Goal: Task Accomplishment & Management: Use online tool/utility

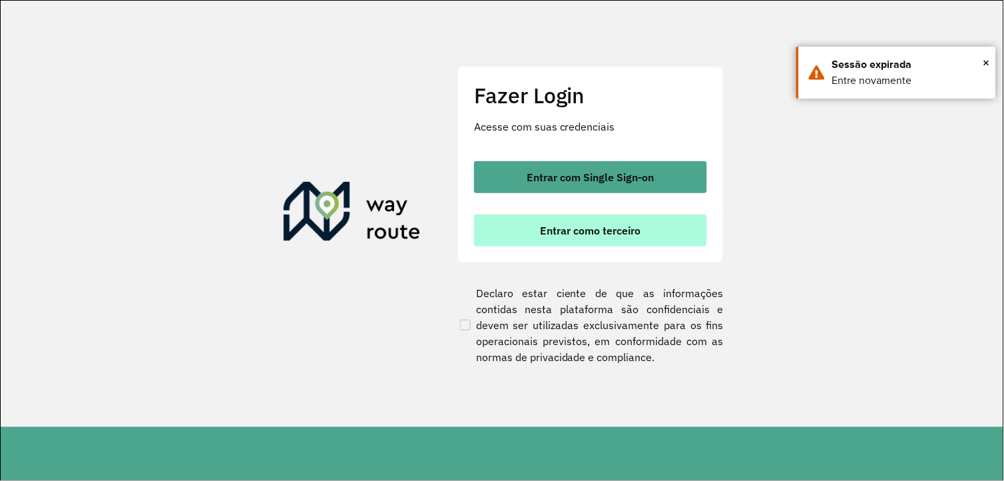
click at [550, 227] on span "Entrar como terceiro" at bounding box center [591, 230] width 101 height 11
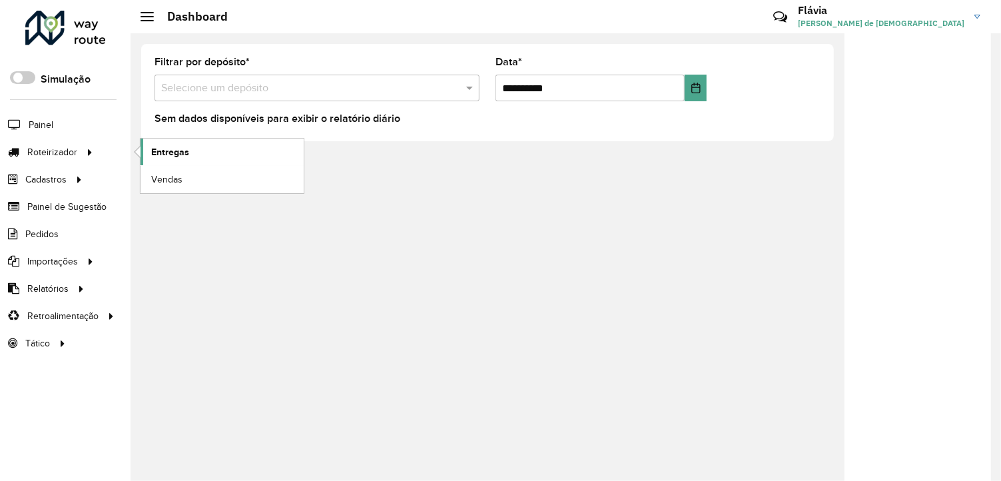
click at [168, 151] on span "Entregas" at bounding box center [170, 152] width 38 height 14
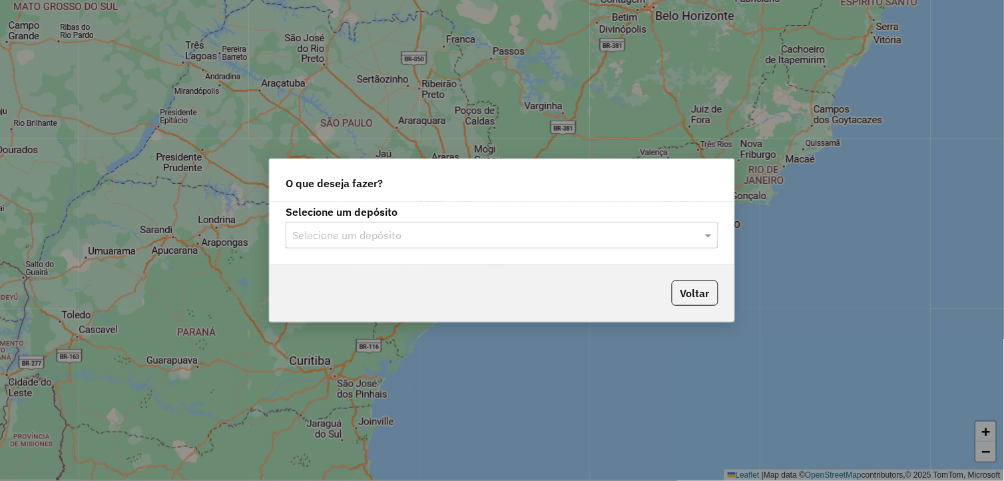
click at [420, 231] on input "text" at bounding box center [488, 236] width 393 height 16
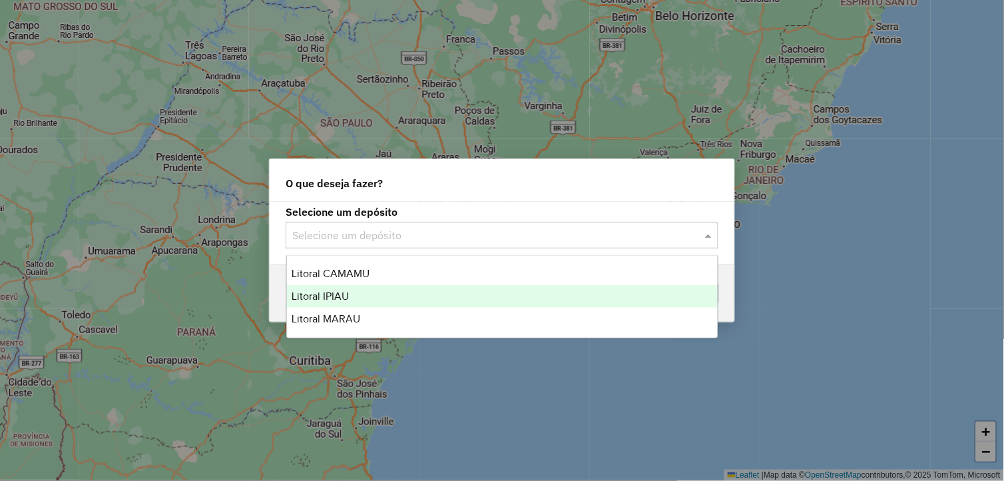
click at [349, 294] on div "Litoral IPIAU" at bounding box center [503, 296] width 432 height 23
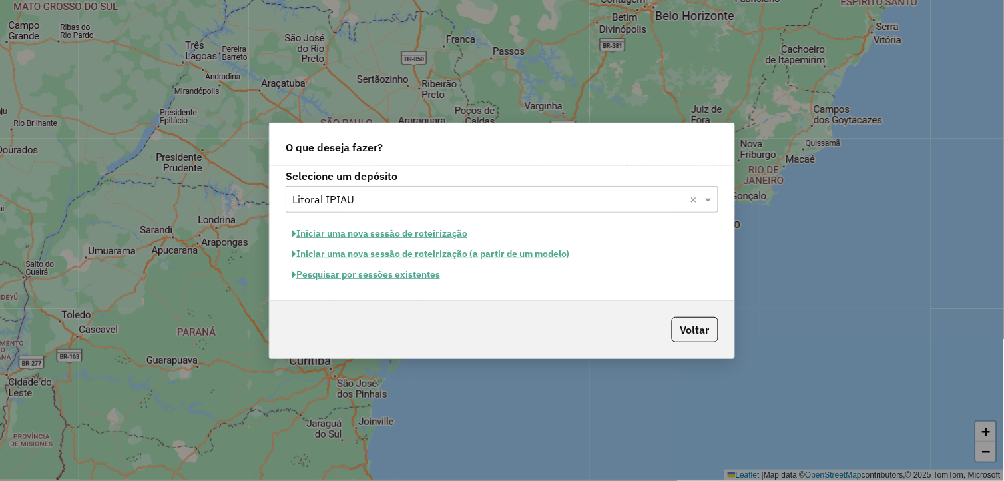
click at [364, 278] on button "Pesquisar por sessões existentes" at bounding box center [366, 274] width 161 height 21
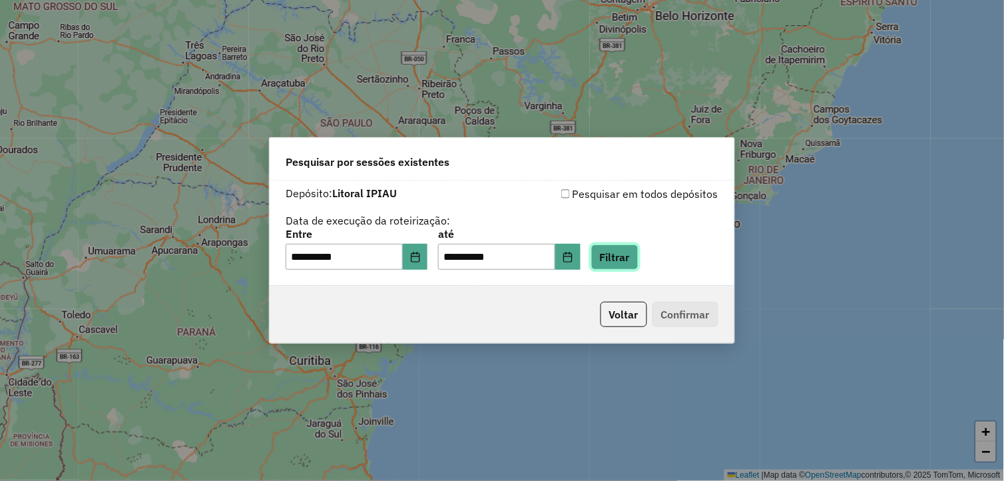
click at [611, 256] on button "Filtrar" at bounding box center [614, 256] width 47 height 25
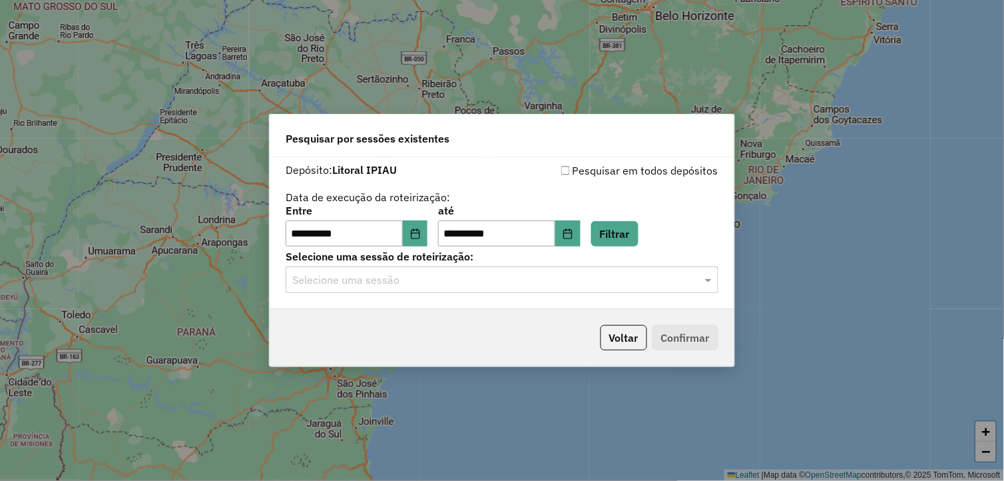
click at [682, 278] on input "text" at bounding box center [488, 280] width 393 height 16
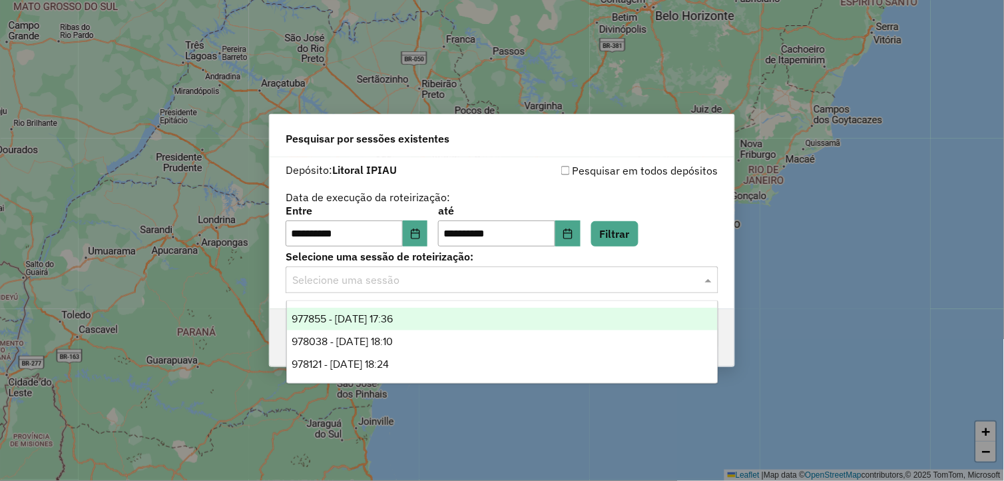
click at [576, 317] on div "977855 - 12/08/2025 17:36" at bounding box center [503, 319] width 432 height 23
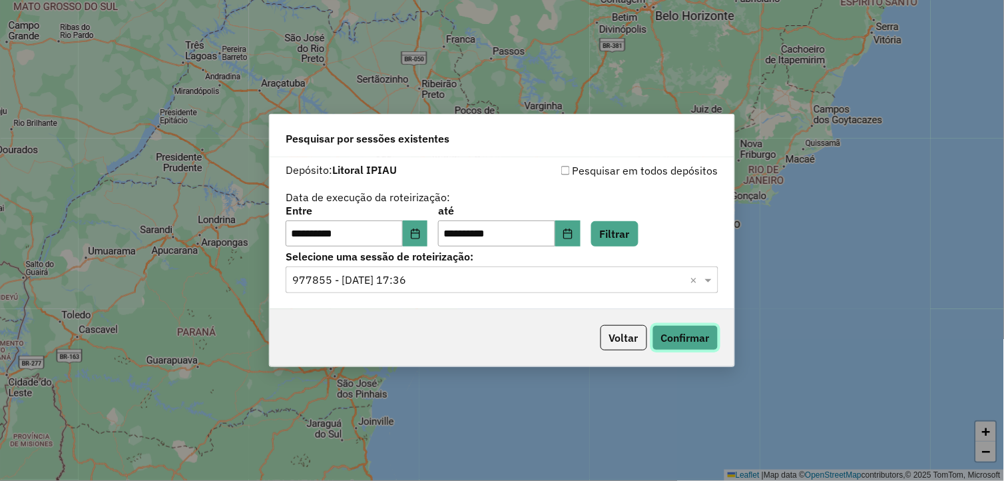
click at [686, 330] on button "Confirmar" at bounding box center [686, 337] width 66 height 25
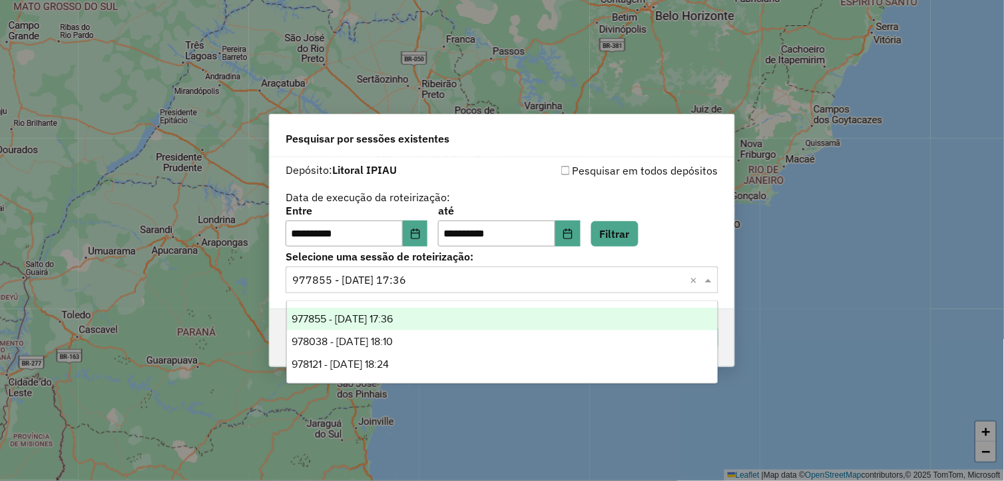
click at [711, 275] on span at bounding box center [710, 280] width 17 height 16
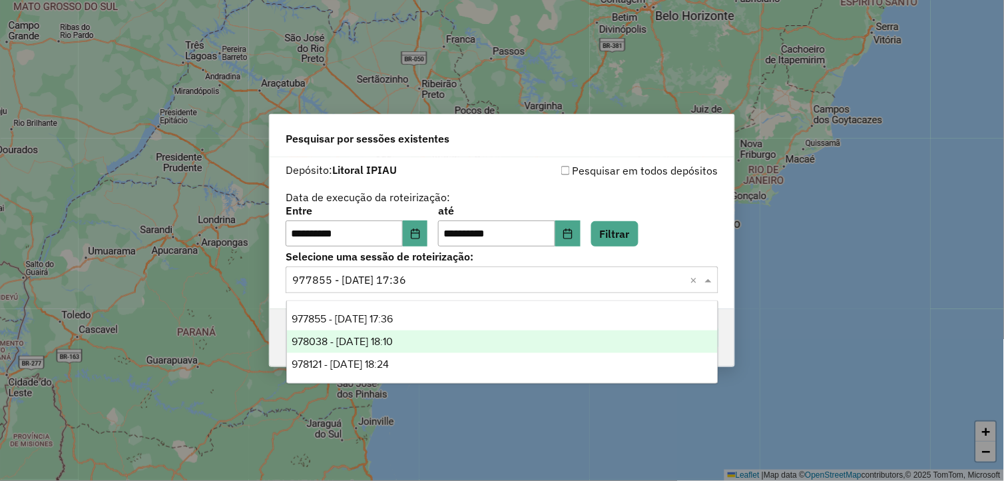
click at [620, 334] on div "978038 - 12/08/2025 18:10" at bounding box center [503, 341] width 432 height 23
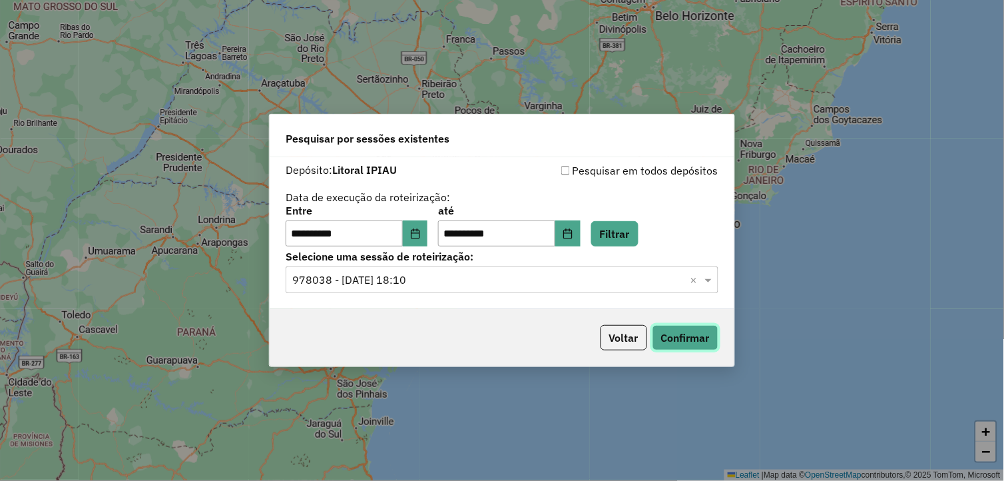
click at [687, 337] on button "Confirmar" at bounding box center [686, 337] width 66 height 25
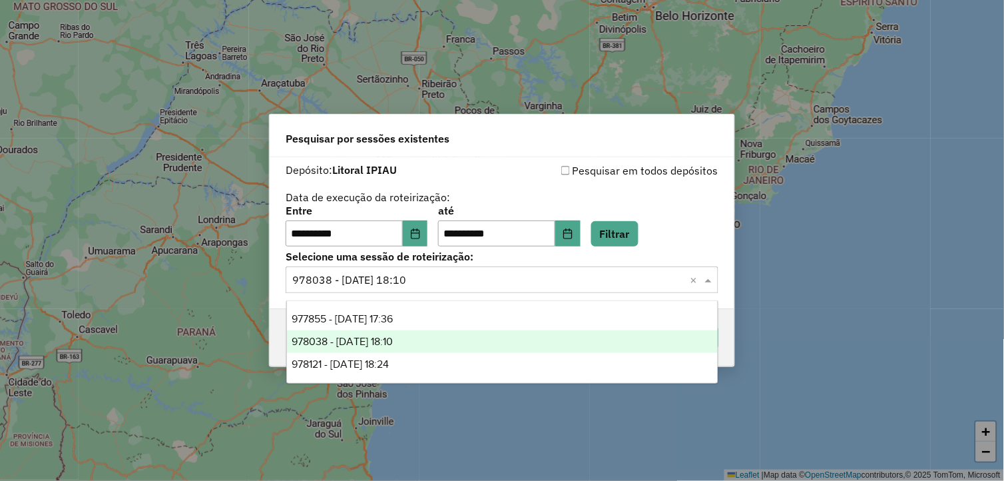
click at [711, 287] on span at bounding box center [710, 280] width 17 height 16
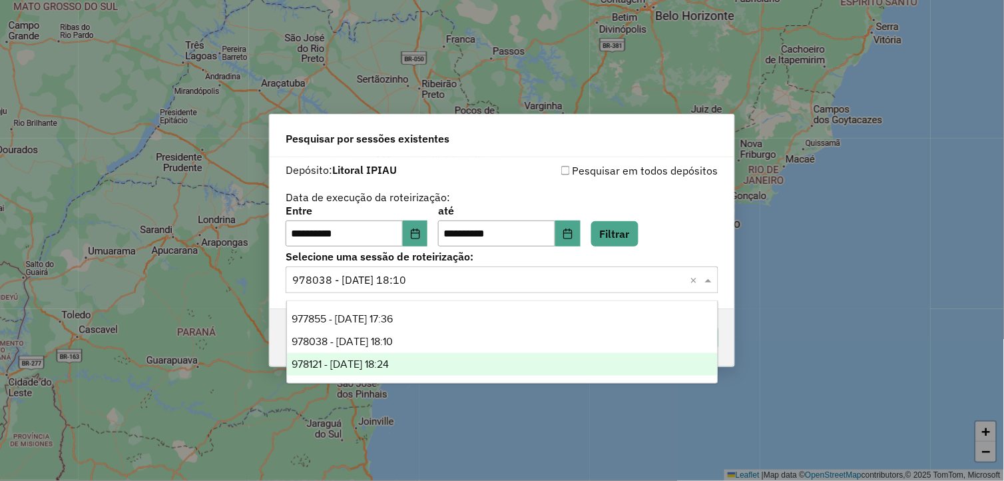
click at [558, 362] on div "978121 - 12/08/2025 18:24" at bounding box center [503, 364] width 432 height 23
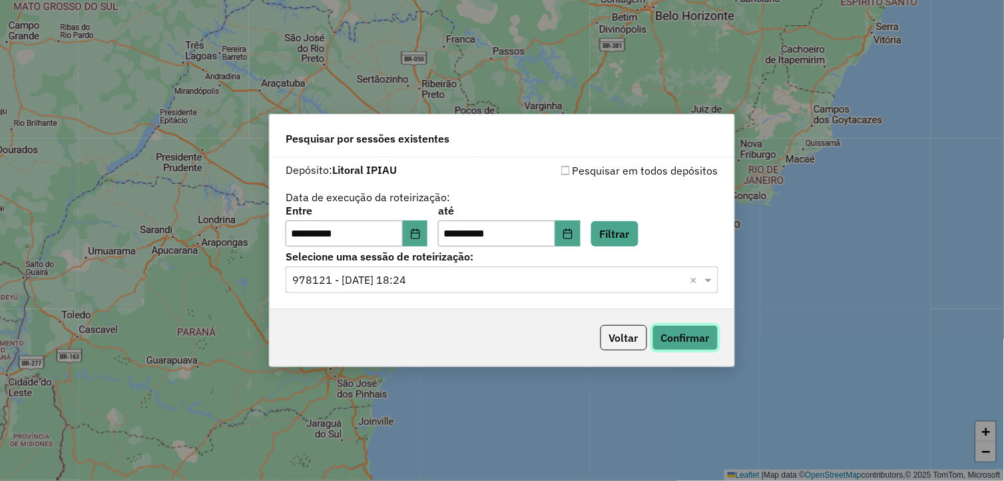
click at [690, 332] on button "Confirmar" at bounding box center [686, 337] width 66 height 25
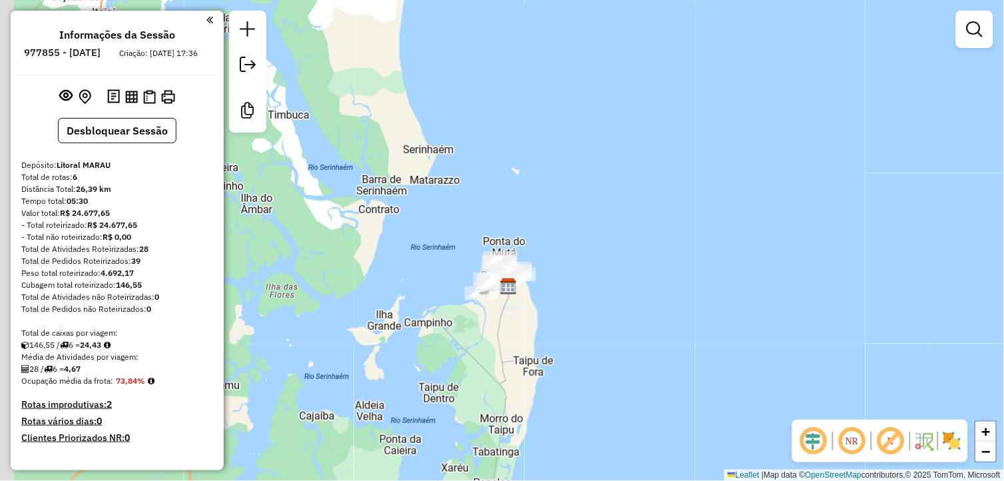
drag, startPoint x: 448, startPoint y: 376, endPoint x: 517, endPoint y: 358, distance: 71.6
click at [517, 358] on div "Janela de atendimento Grade de atendimento Capacidade Transportadoras Veículos …" at bounding box center [502, 240] width 1004 height 481
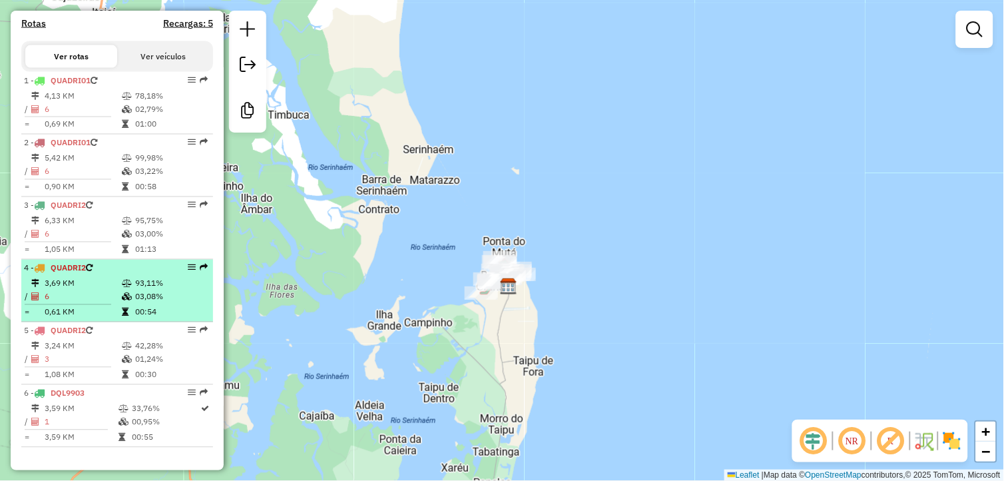
scroll to position [462, 0]
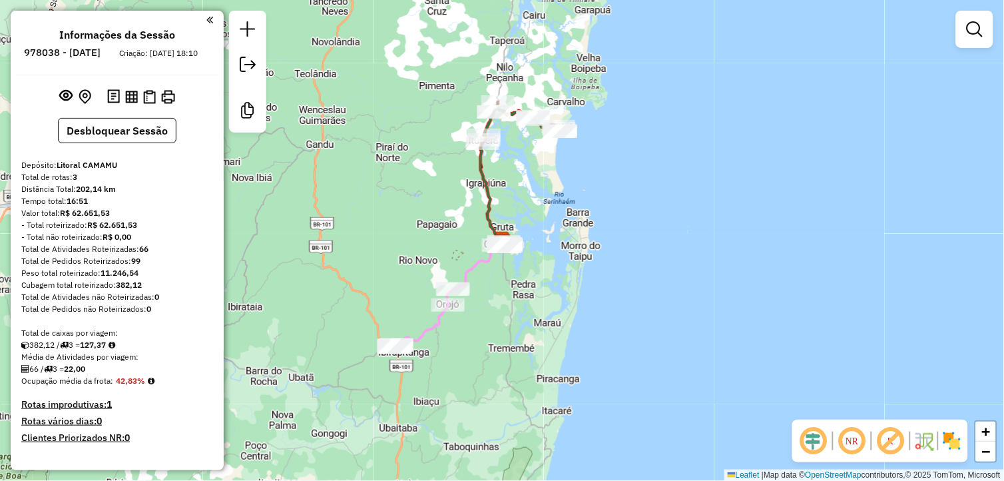
scroll to position [274, 0]
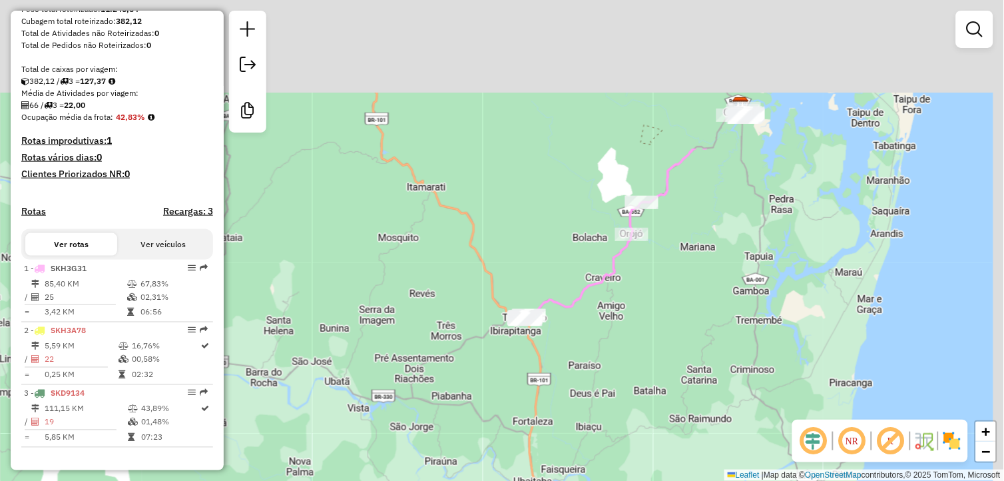
drag, startPoint x: 500, startPoint y: 90, endPoint x: 394, endPoint y: 318, distance: 251.2
click at [394, 318] on div "Janela de atendimento Grade de atendimento Capacidade Transportadoras Veículos …" at bounding box center [502, 240] width 1004 height 481
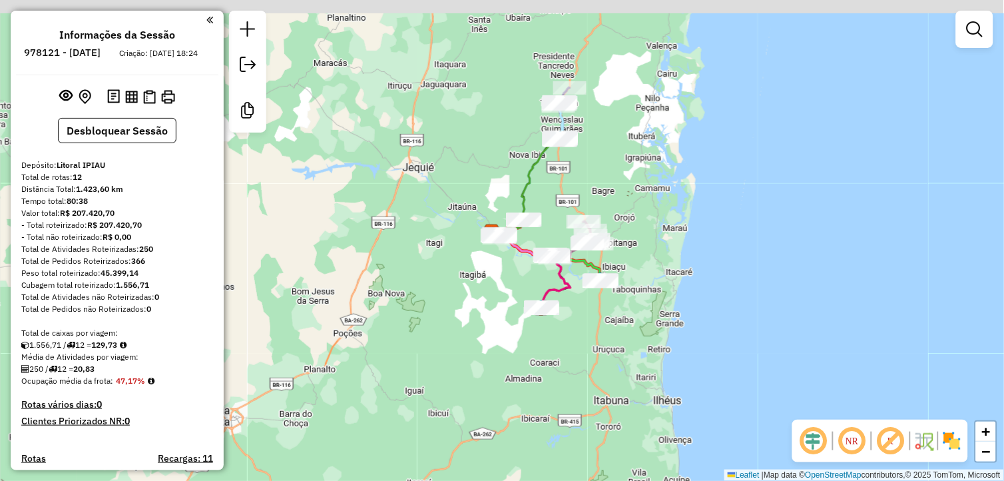
drag, startPoint x: 634, startPoint y: 150, endPoint x: 467, endPoint y: 242, distance: 190.8
click at [617, 171] on div "Janela de atendimento Grade de atendimento Capacidade Transportadoras Veículos …" at bounding box center [502, 240] width 1004 height 481
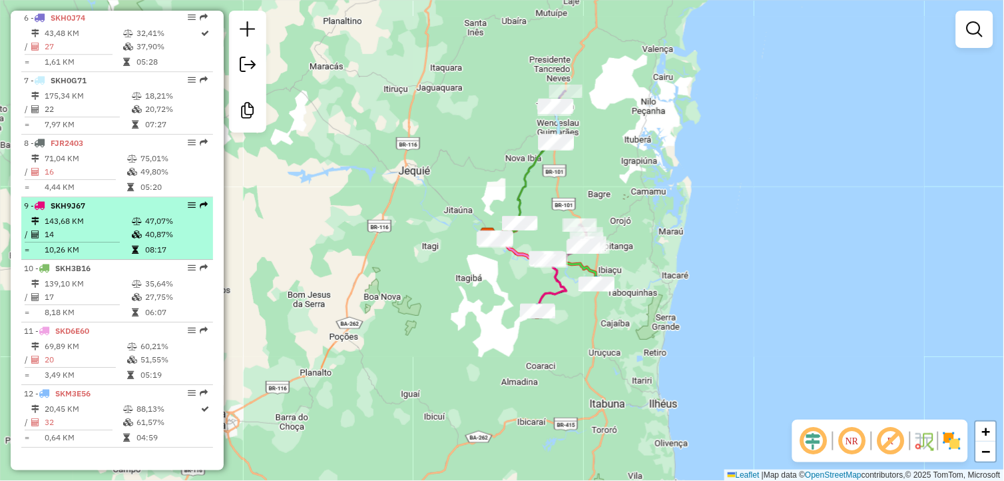
scroll to position [821, 0]
